Goal: Information Seeking & Learning: Learn about a topic

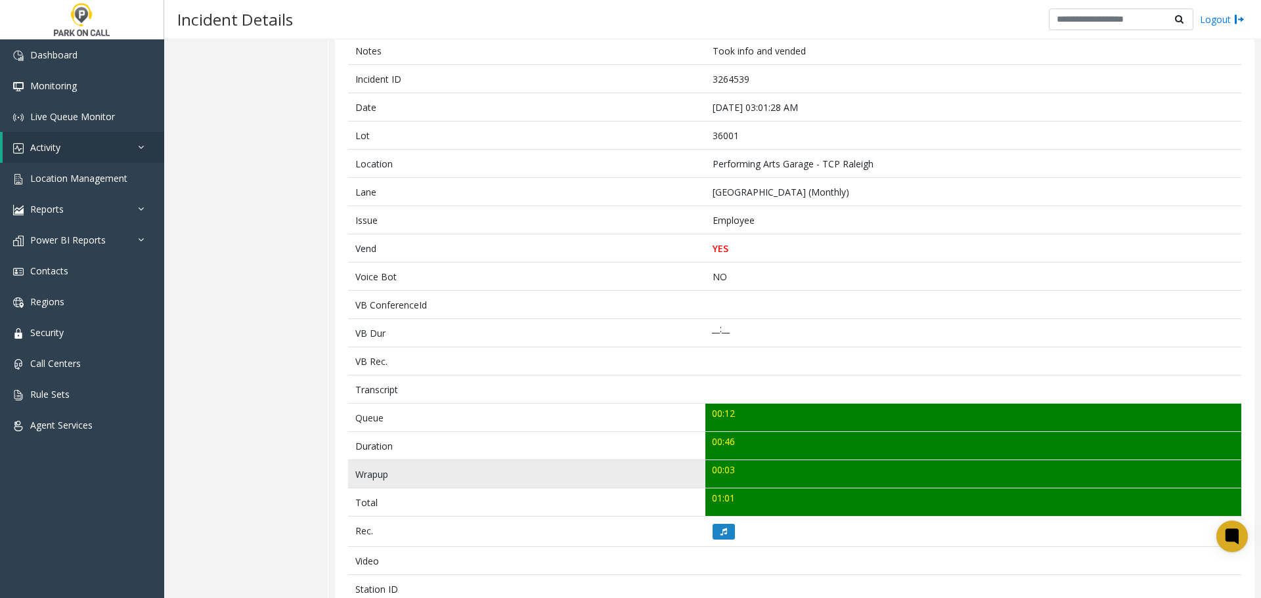
scroll to position [109, 0]
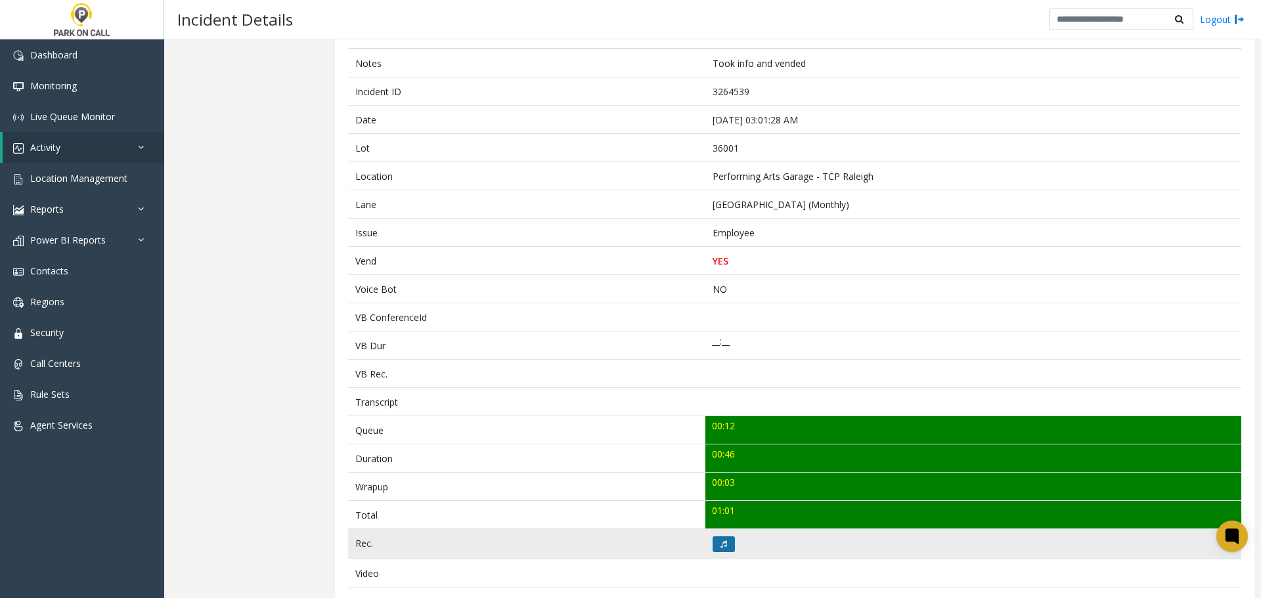
click at [720, 541] on icon at bounding box center [723, 545] width 7 height 8
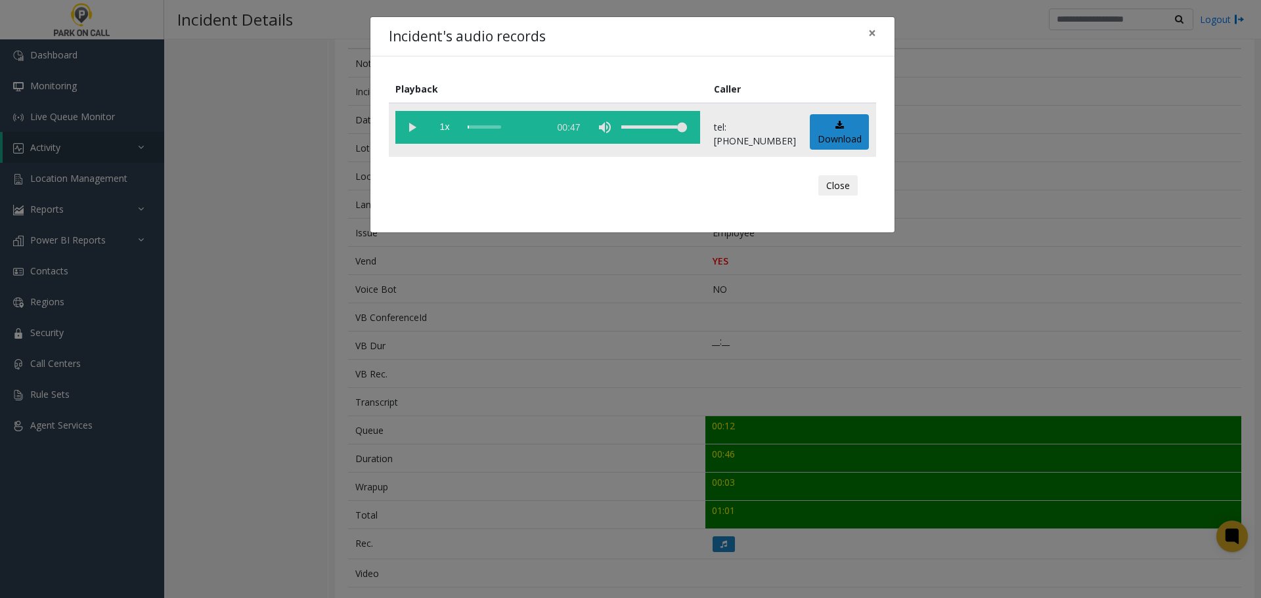
click at [416, 129] on vg-play-pause at bounding box center [411, 127] width 33 height 33
click at [835, 183] on button "Close" at bounding box center [837, 185] width 39 height 21
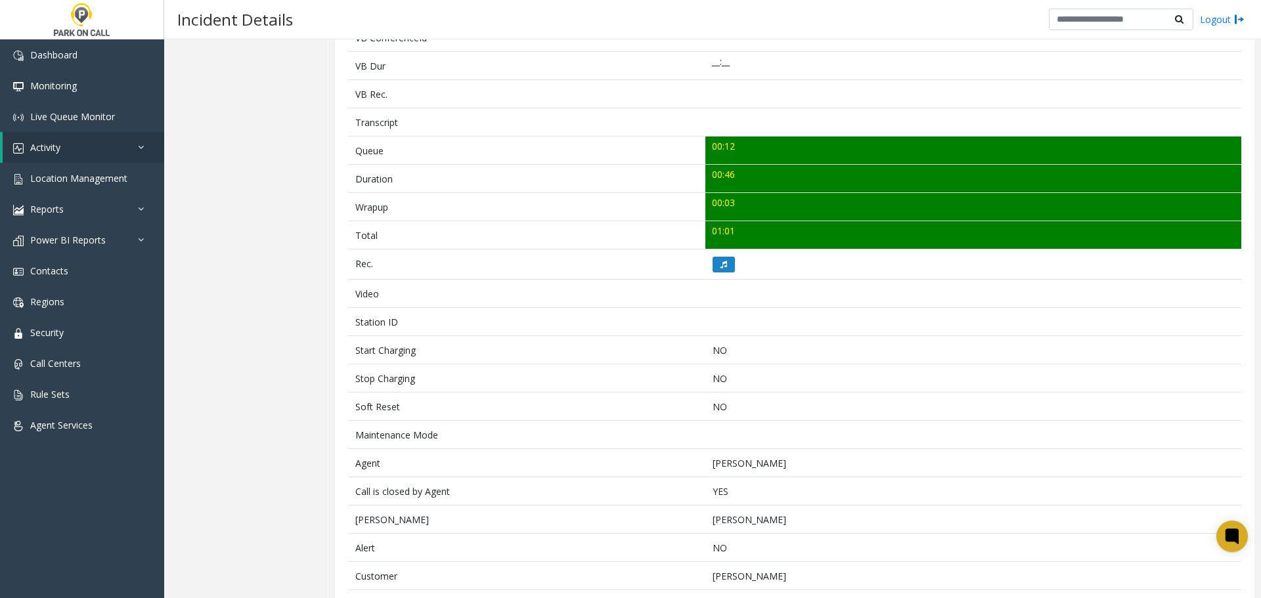
scroll to position [437, 0]
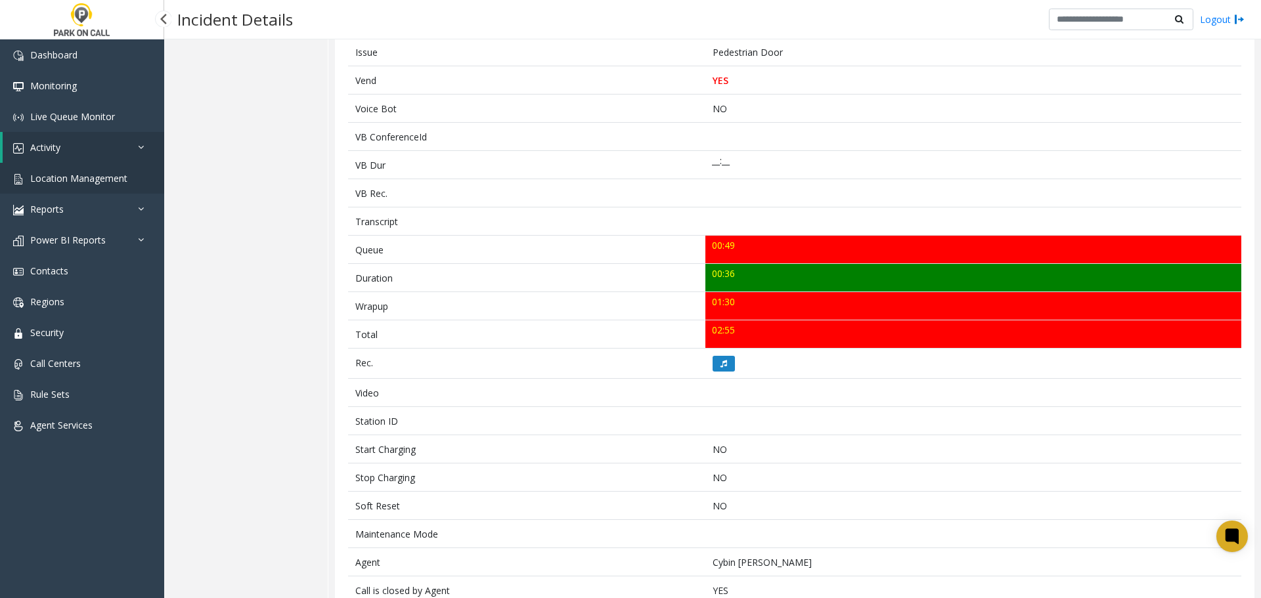
scroll to position [278, 0]
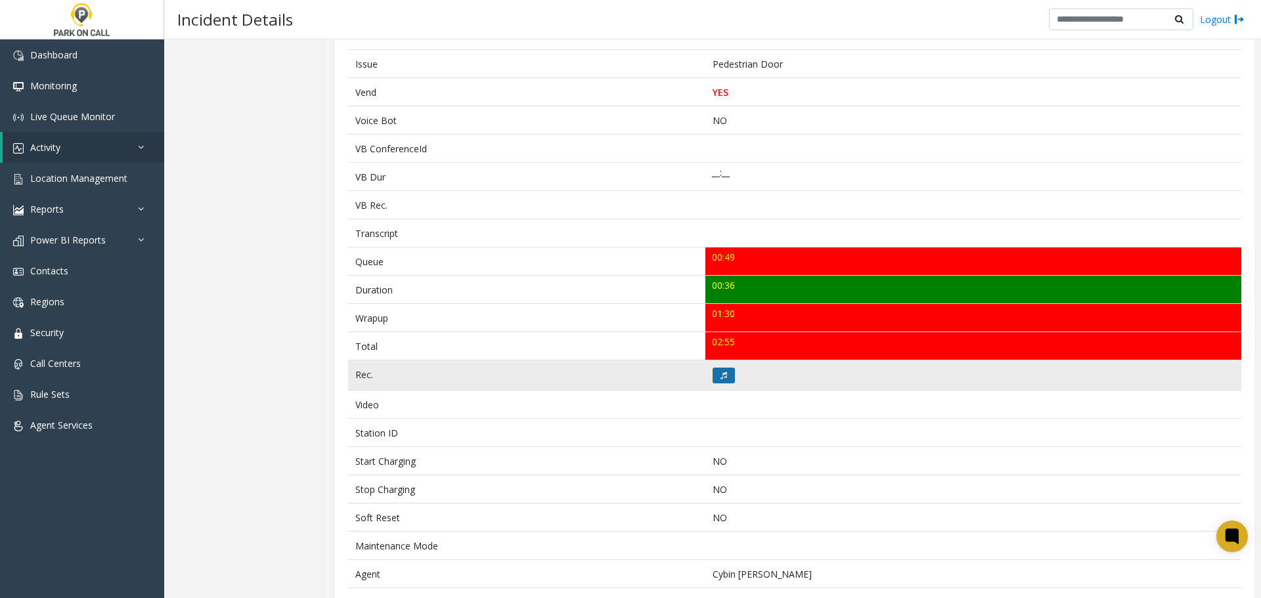
click at [723, 377] on button at bounding box center [724, 376] width 22 height 16
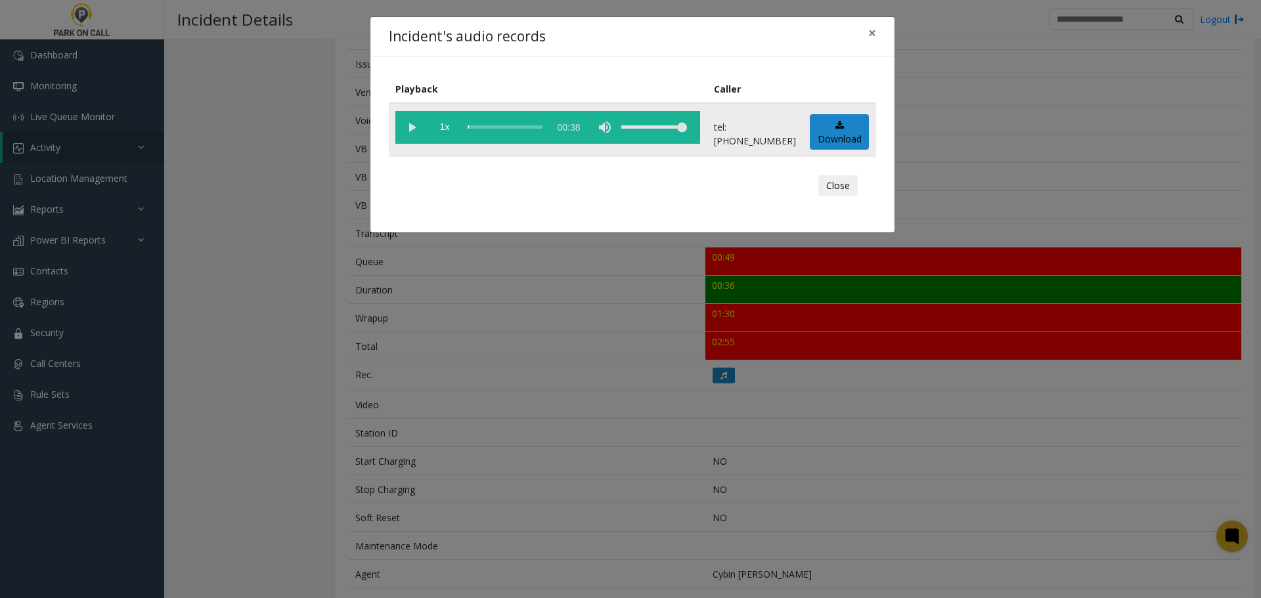
click at [412, 125] on vg-play-pause at bounding box center [411, 127] width 33 height 33
click at [847, 185] on button "Close" at bounding box center [837, 185] width 39 height 21
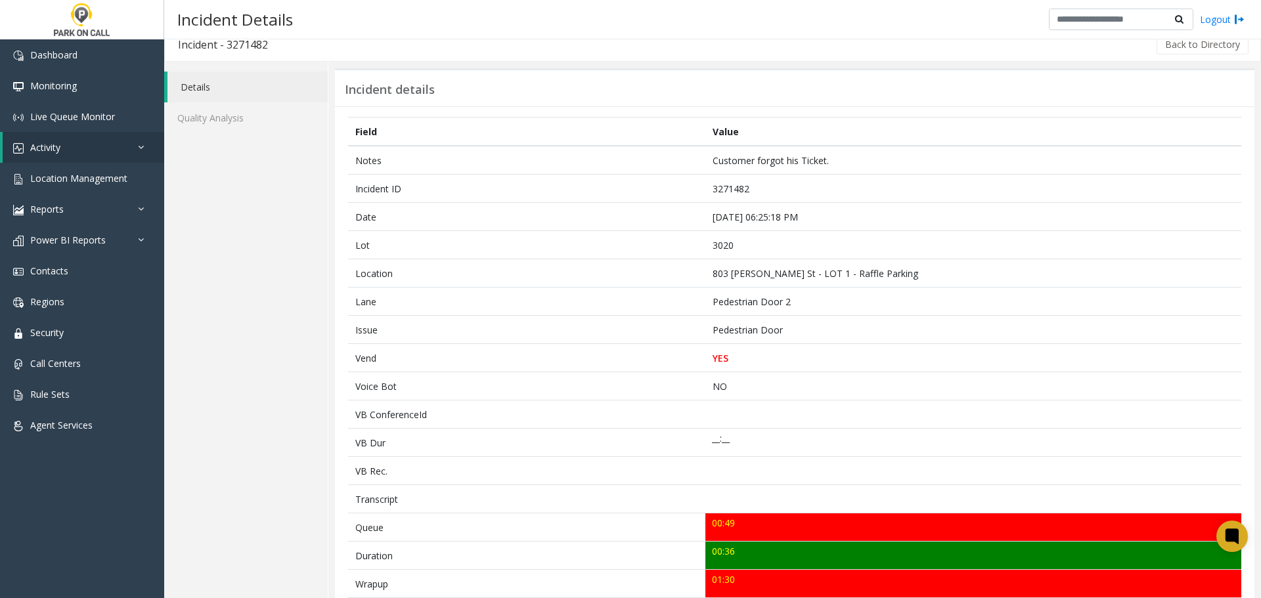
scroll to position [0, 0]
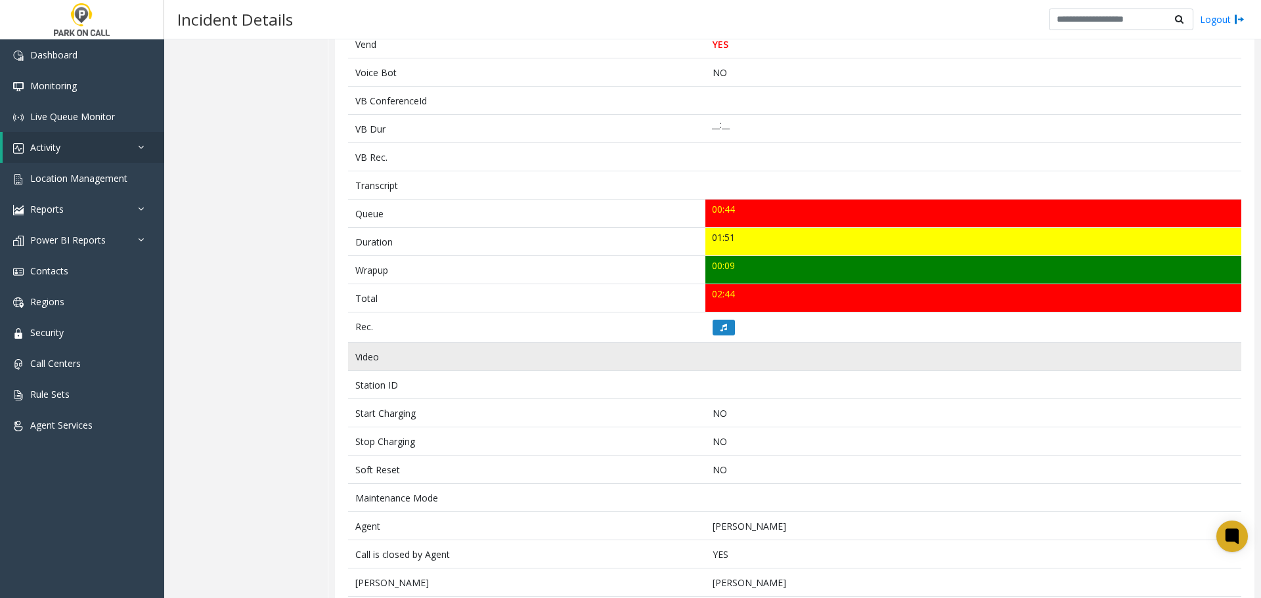
scroll to position [328, 0]
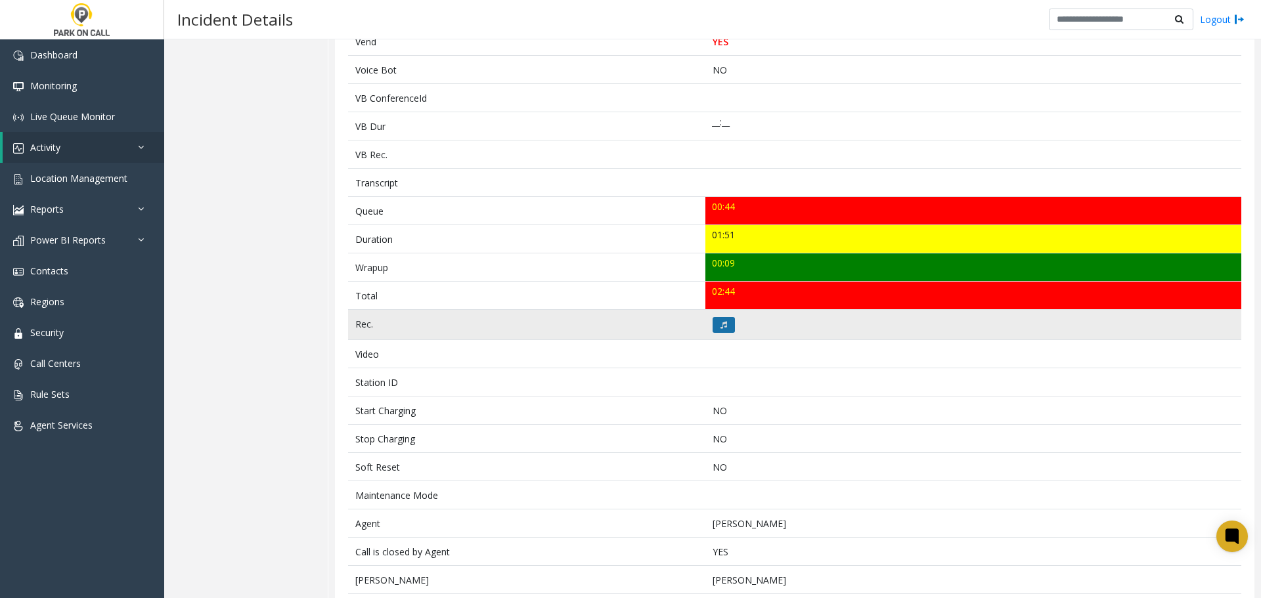
click at [720, 323] on icon at bounding box center [723, 325] width 7 height 8
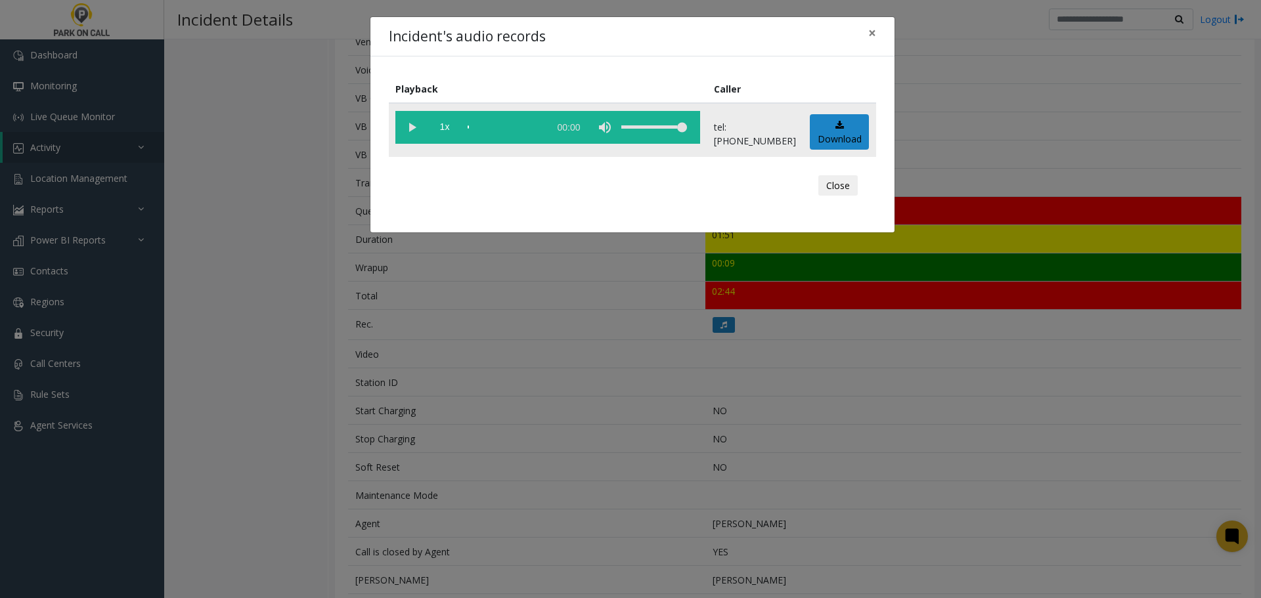
click at [410, 130] on vg-play-pause at bounding box center [411, 127] width 33 height 33
click at [840, 180] on button "Close" at bounding box center [837, 185] width 39 height 21
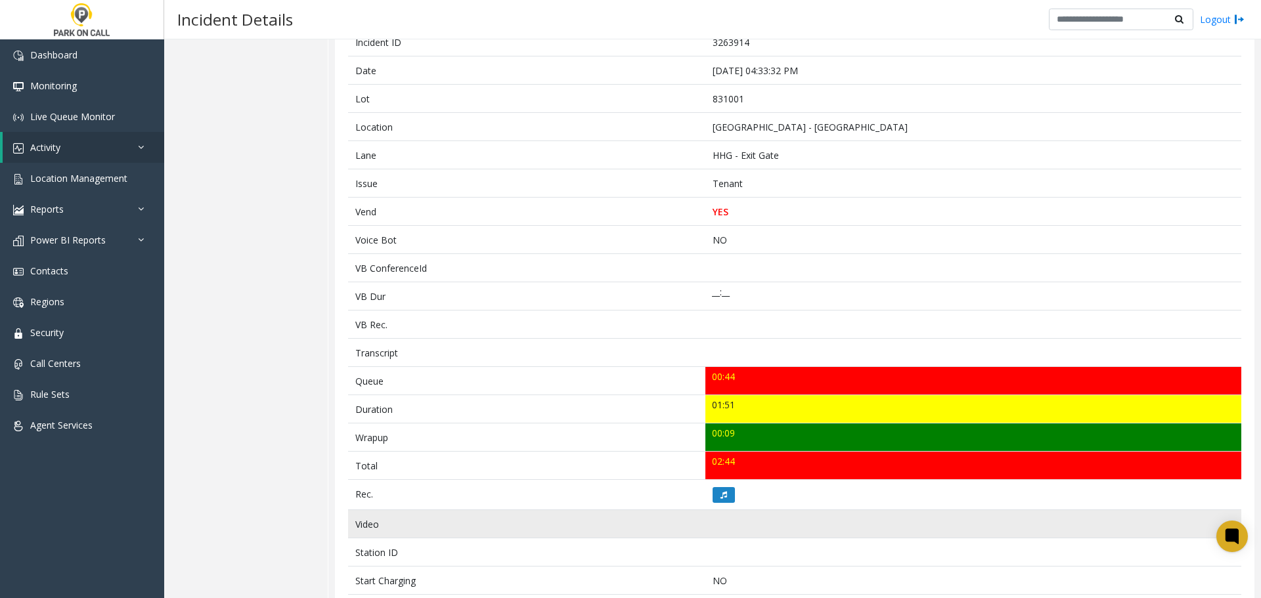
scroll to position [0, 0]
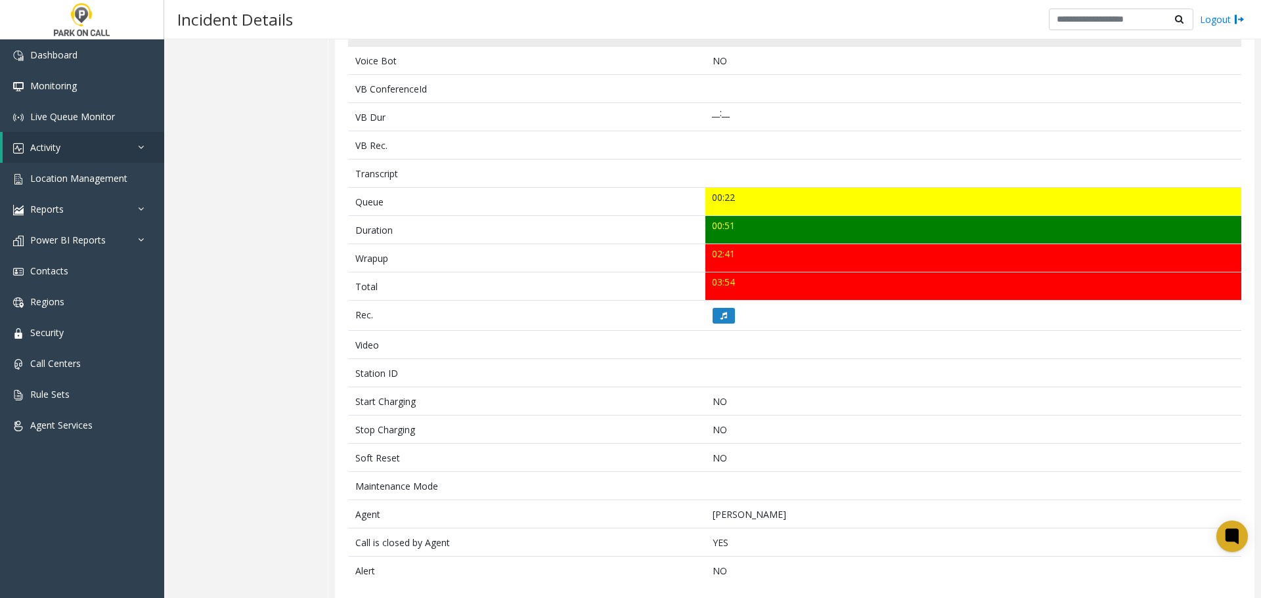
scroll to position [353, 0]
